Goal: Find specific page/section: Find specific page/section

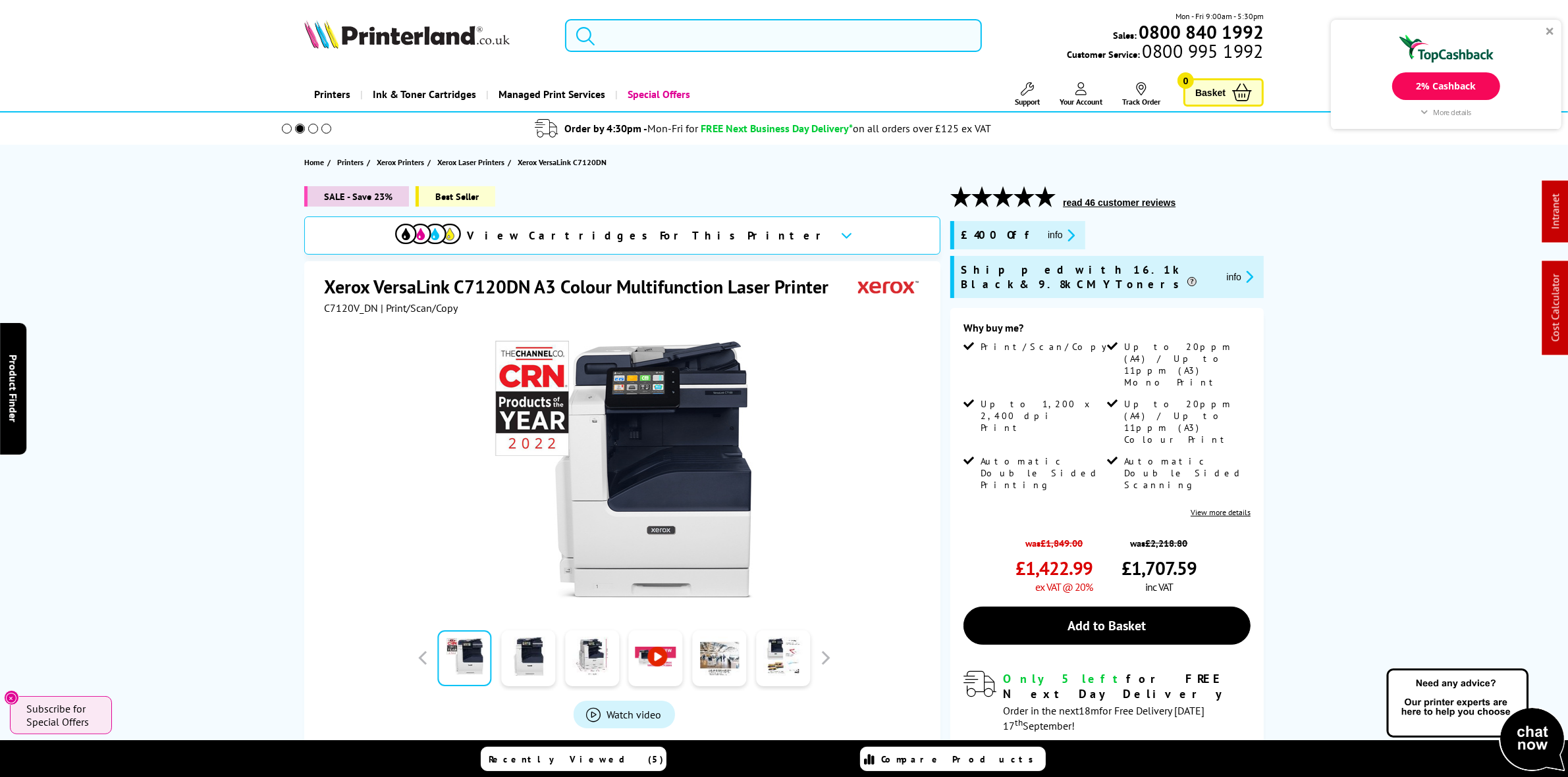
click at [777, 29] on input "search" at bounding box center [773, 35] width 416 height 33
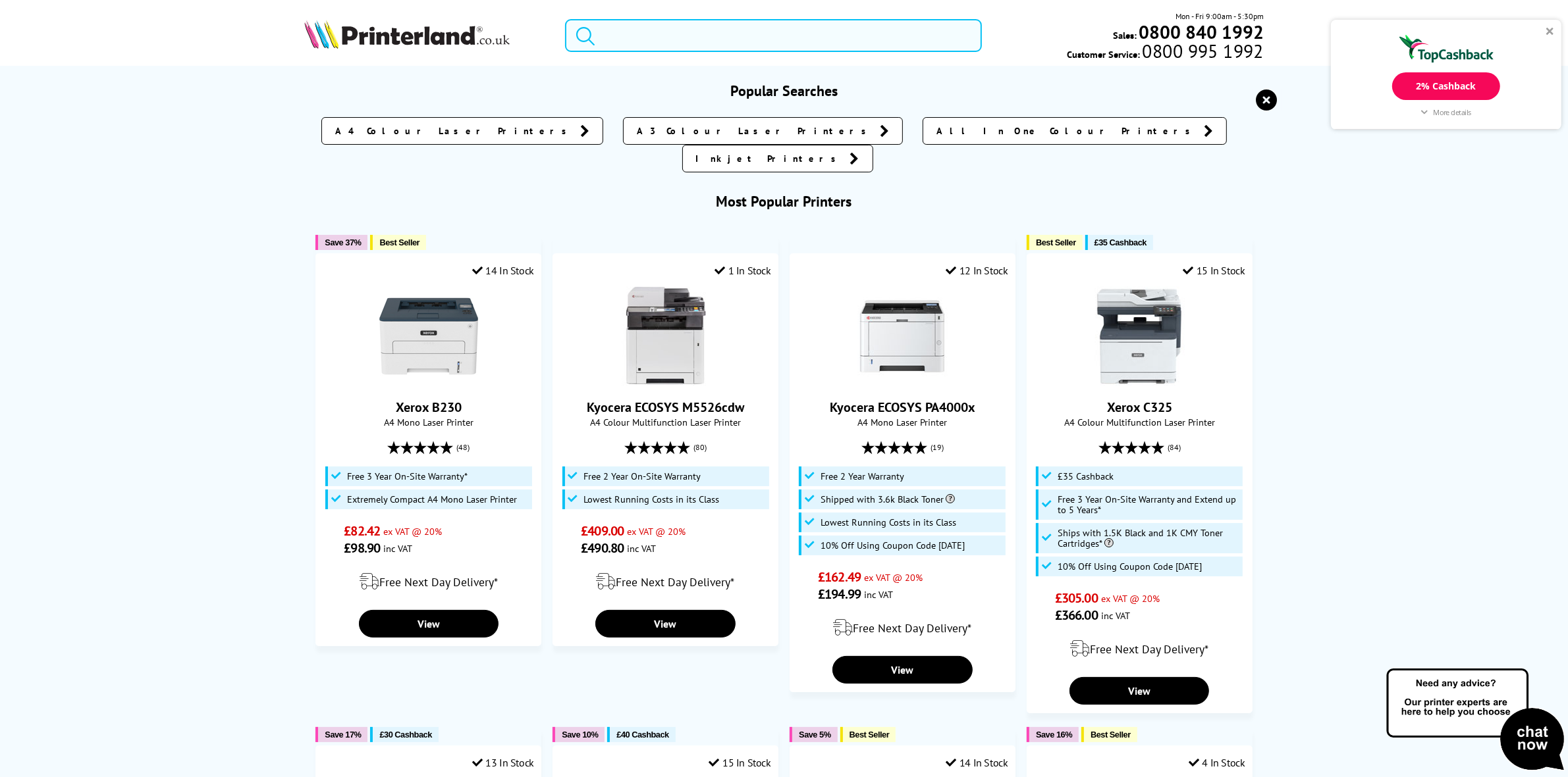
drag, startPoint x: 739, startPoint y: 21, endPoint x: 737, endPoint y: 29, distance: 8.2
click at [739, 21] on input "search" at bounding box center [773, 35] width 416 height 33
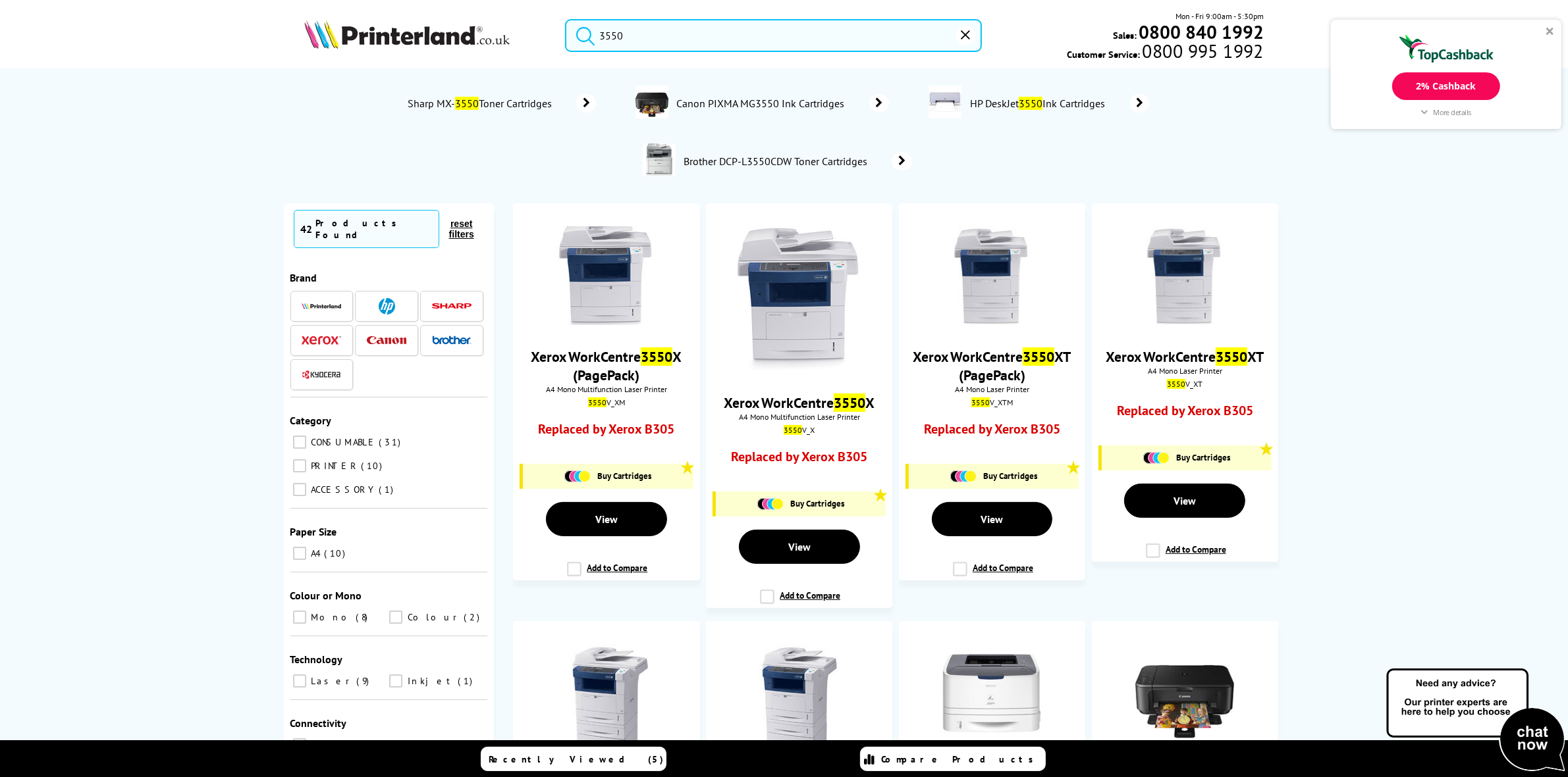
type input "3550"
click at [780, 97] on span "Canon PIXMA MG3550 Ink Cartridges" at bounding box center [761, 103] width 174 height 13
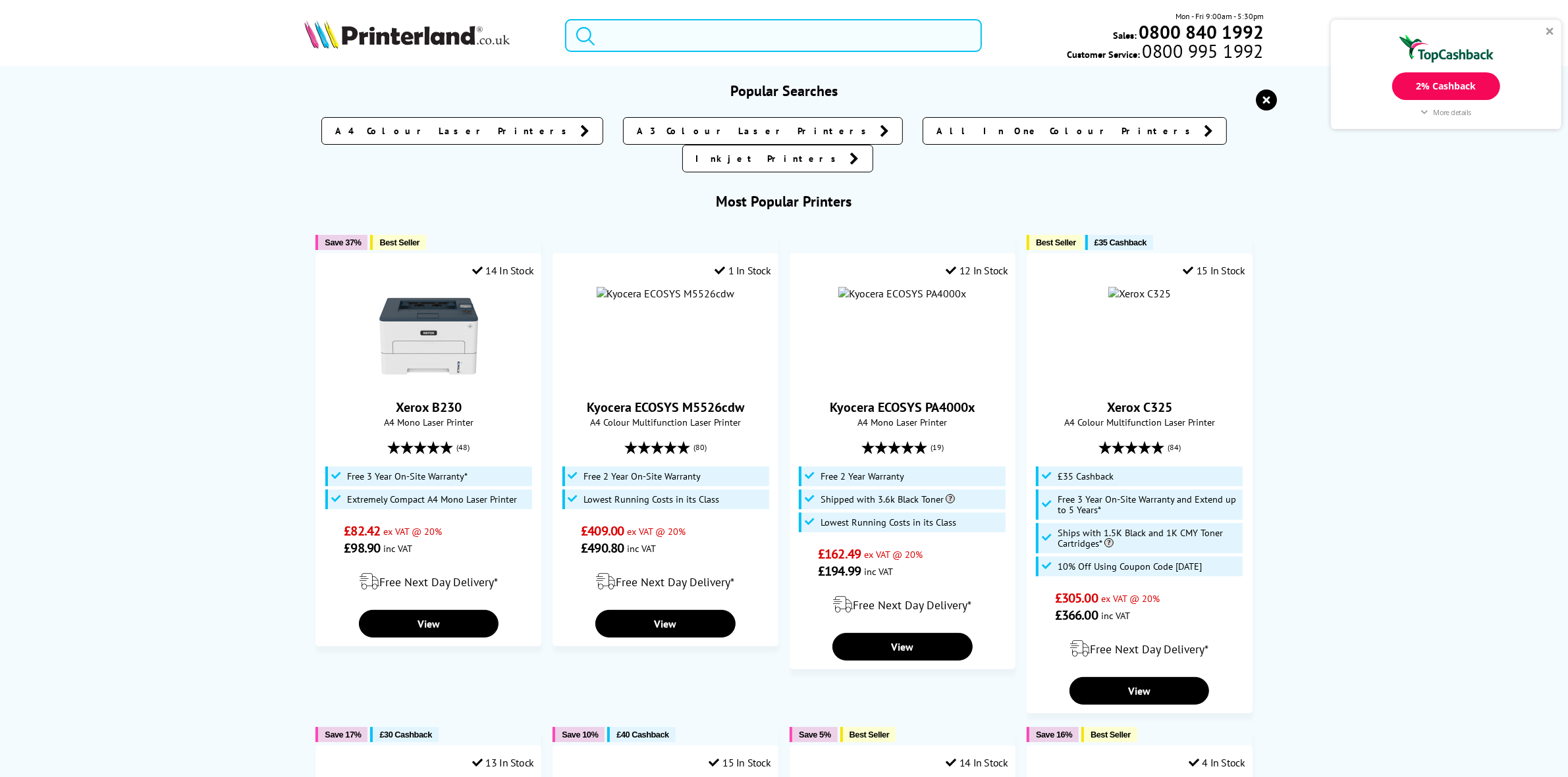
click at [657, 35] on input "search" at bounding box center [773, 35] width 416 height 33
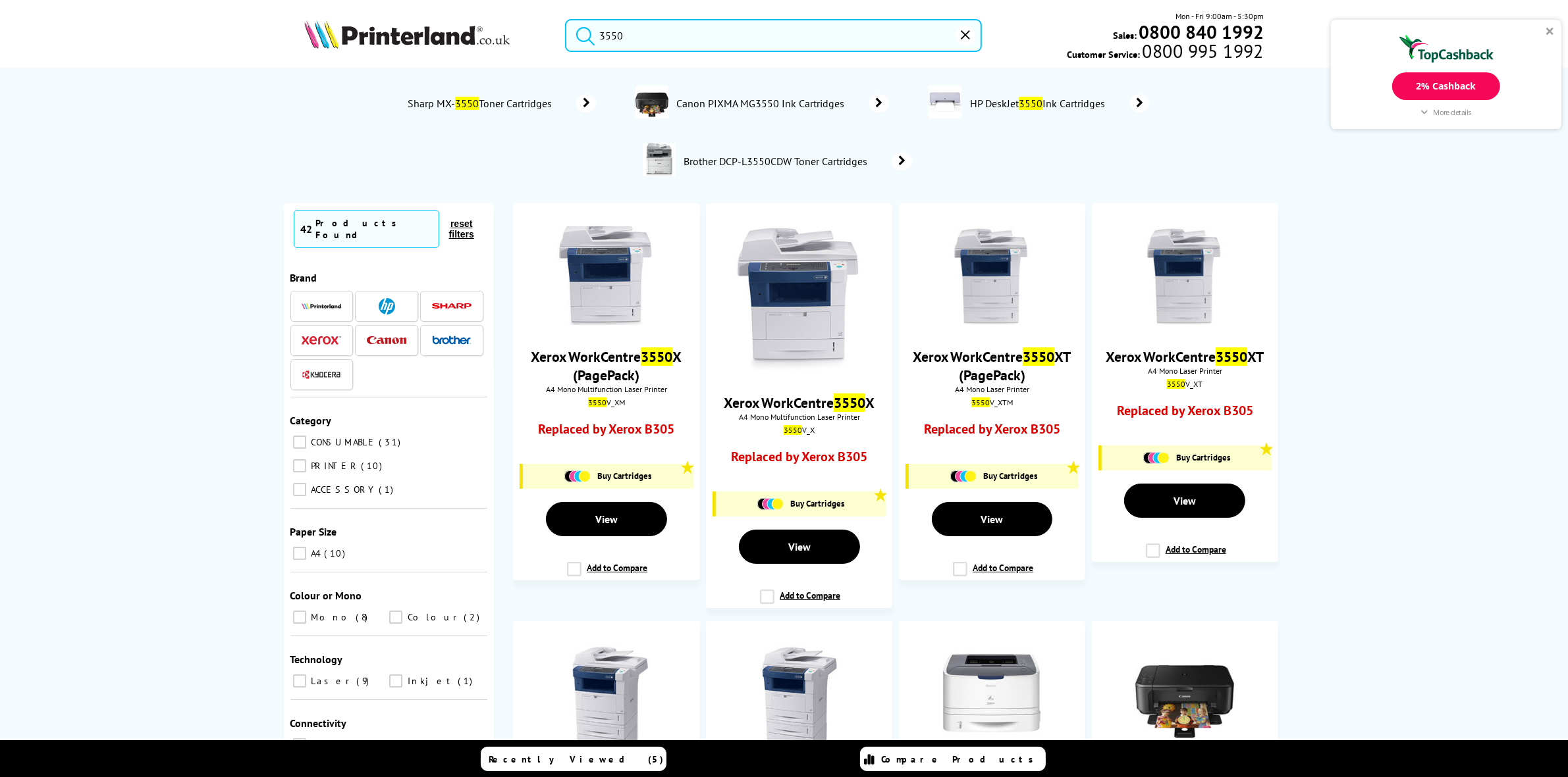
type input "3550"
click at [716, 99] on span "Canon PIXMA MG3550 Ink Cartridges" at bounding box center [761, 103] width 174 height 13
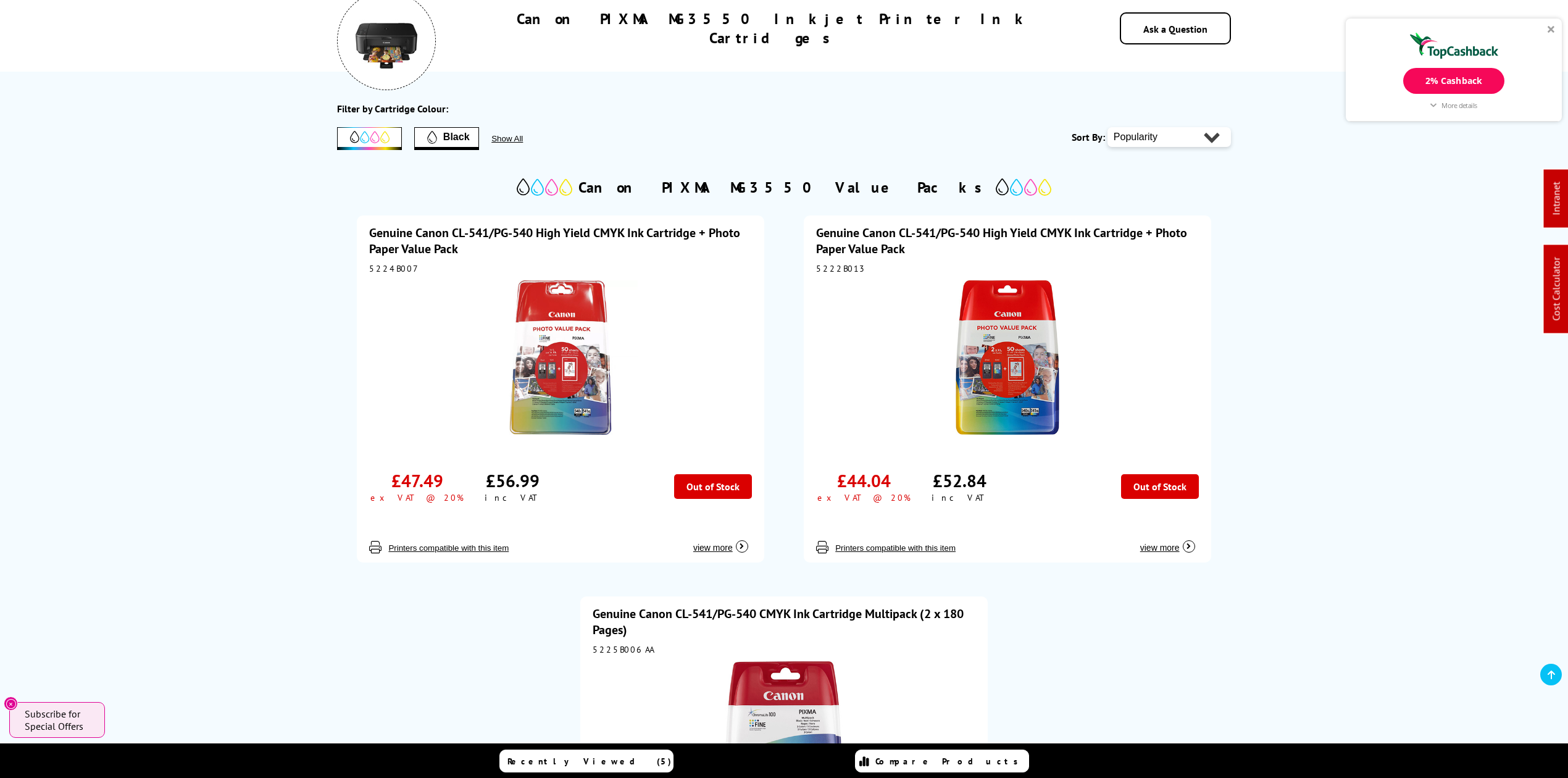
scroll to position [176, 0]
